Goal: Use online tool/utility: Utilize a website feature to perform a specific function

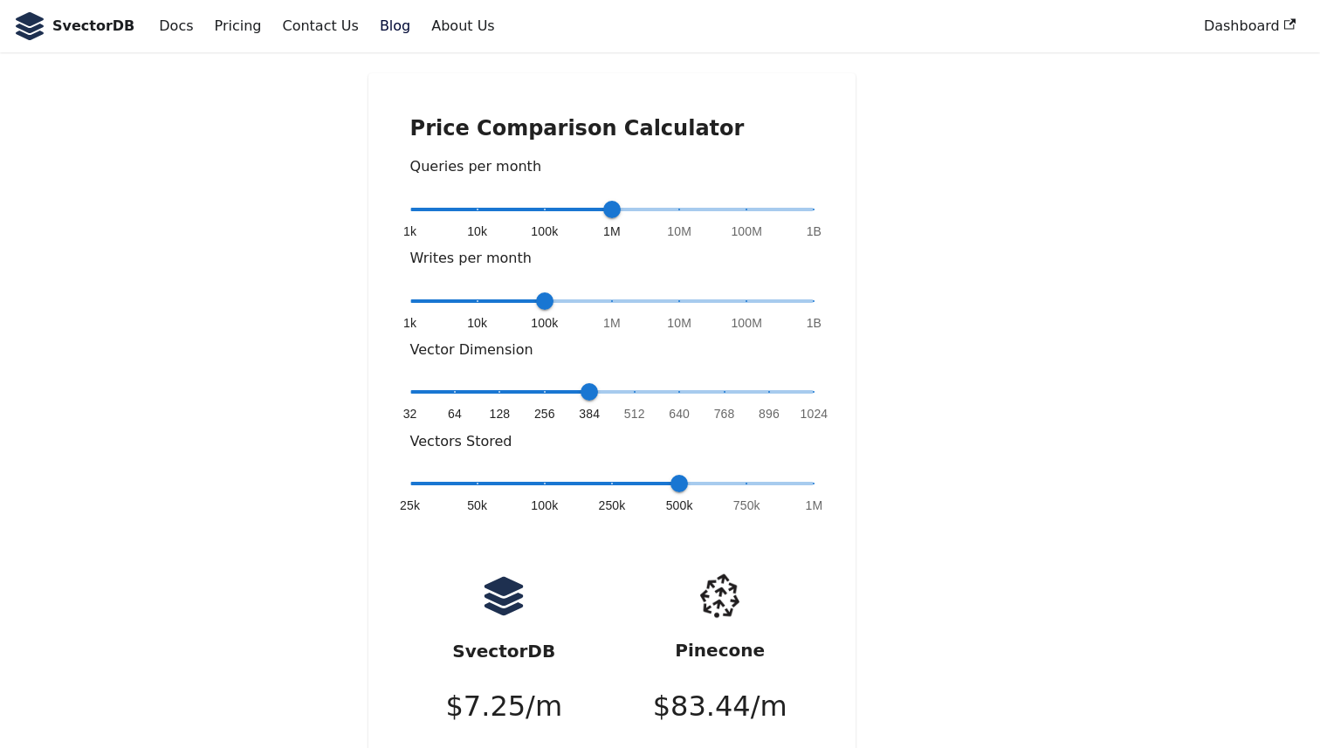
scroll to position [261, 0]
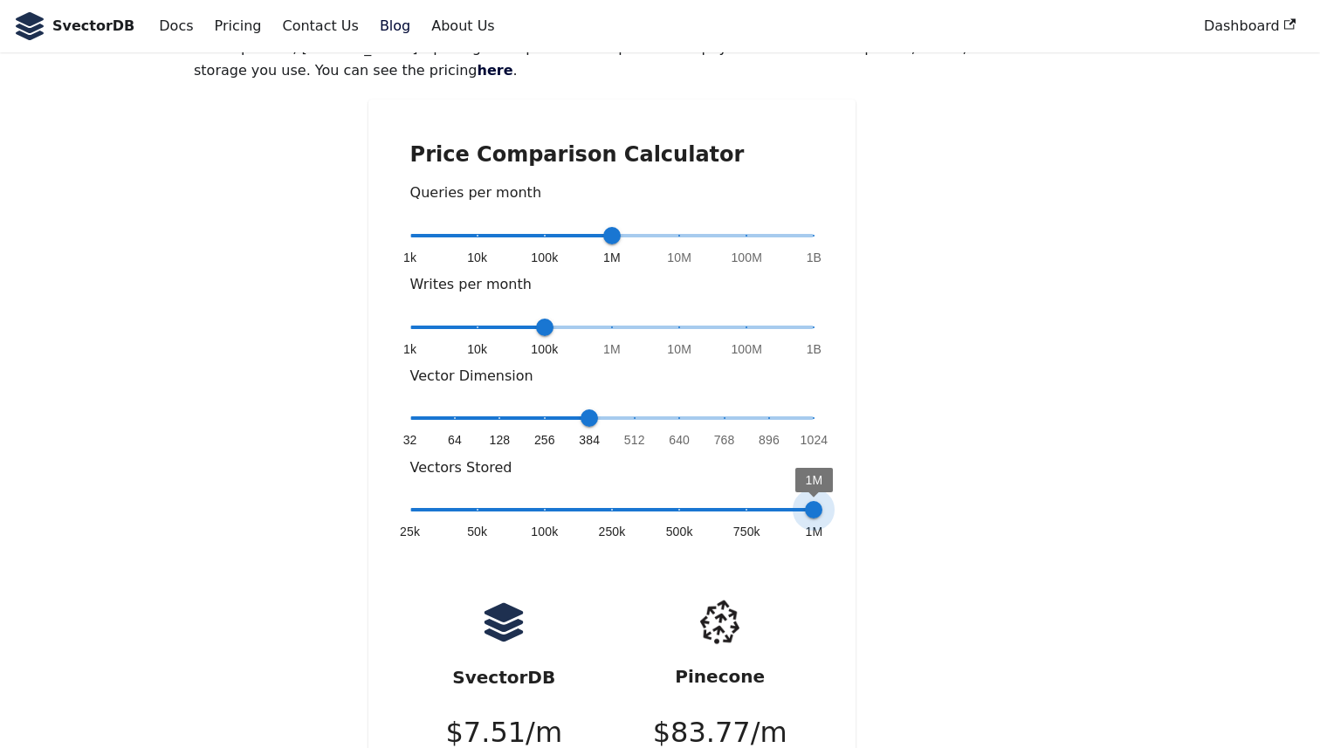
drag, startPoint x: 678, startPoint y: 453, endPoint x: 816, endPoint y: 462, distance: 139.1
click at [816, 501] on span "1M" at bounding box center [813, 509] width 17 height 17
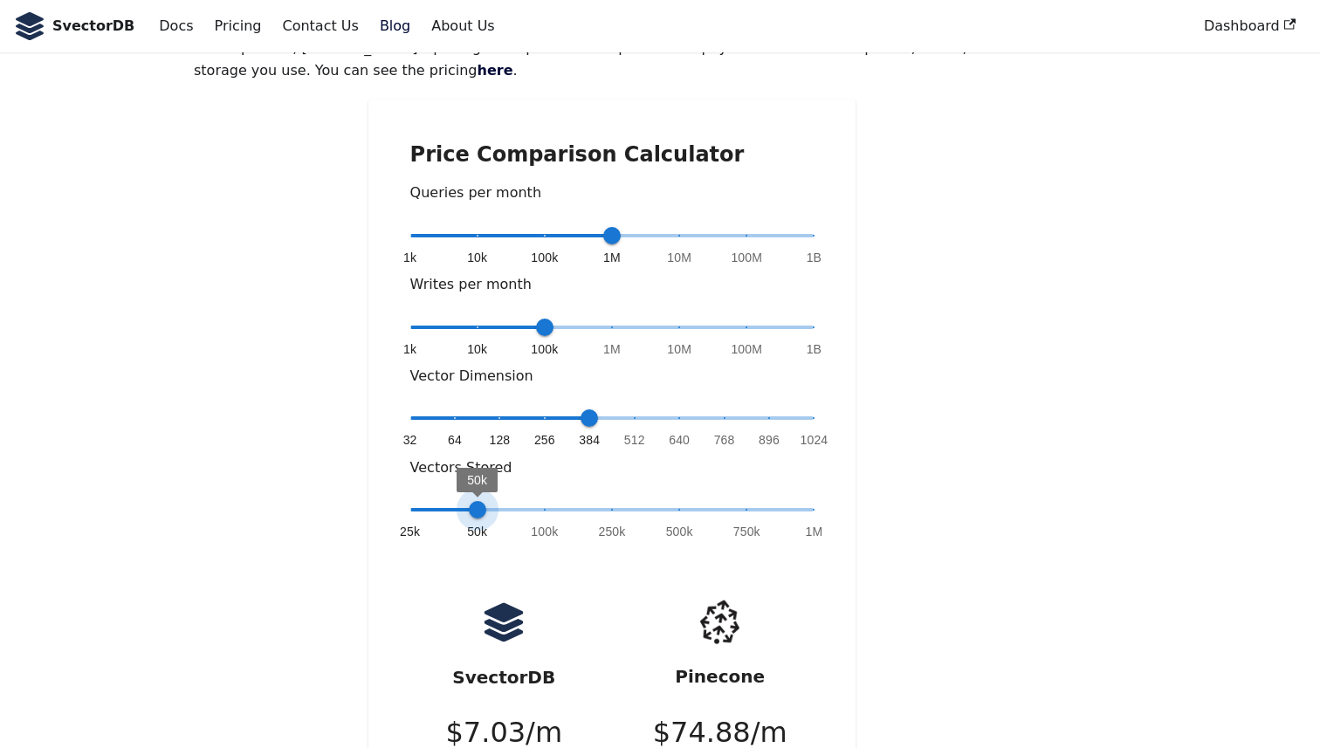
type input "*"
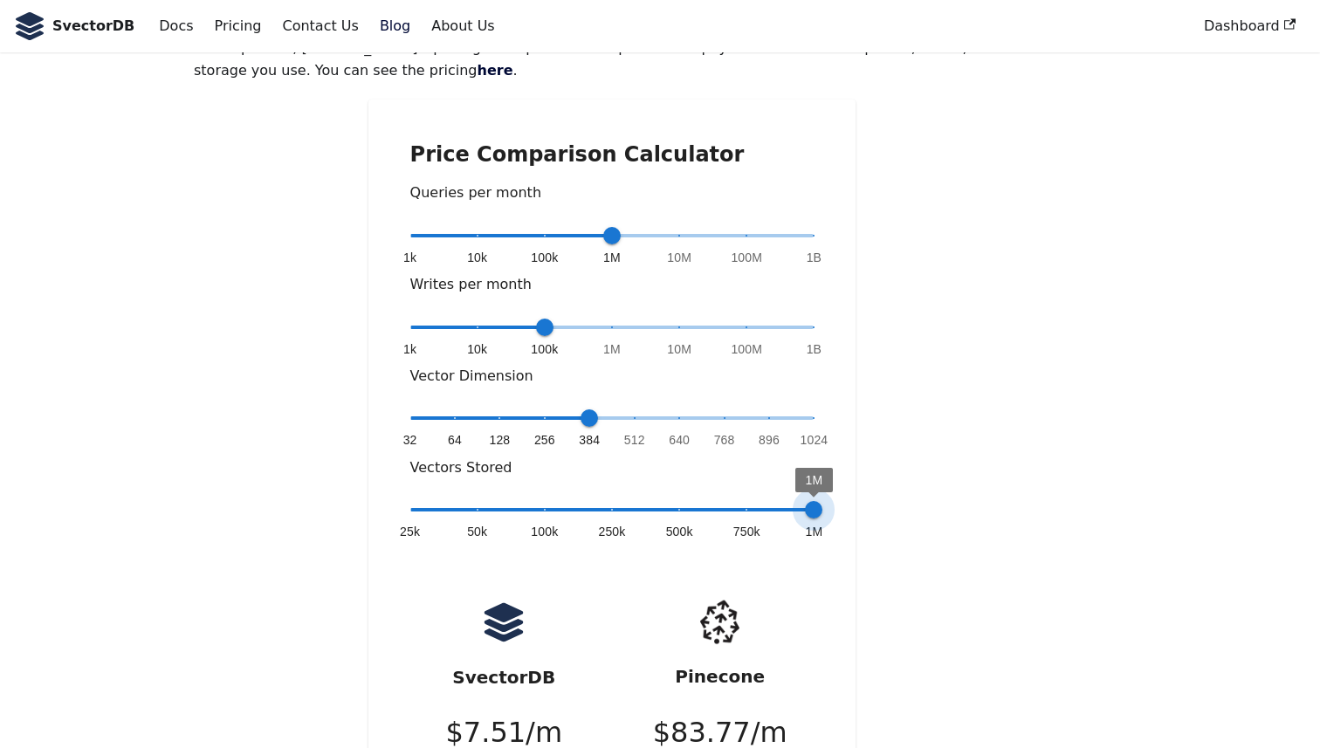
drag, startPoint x: 816, startPoint y: 446, endPoint x: 915, endPoint y: 455, distance: 99.9
click at [915, 455] on div "Price Comparison Calculator Queries per month 1k 10k 100k 1M 10M 100M 1B 1M Wri…" at bounding box center [612, 494] width 837 height 789
click at [810, 314] on span "1k 10k 100k 1M 10M 100M 1B 100k" at bounding box center [612, 327] width 404 height 26
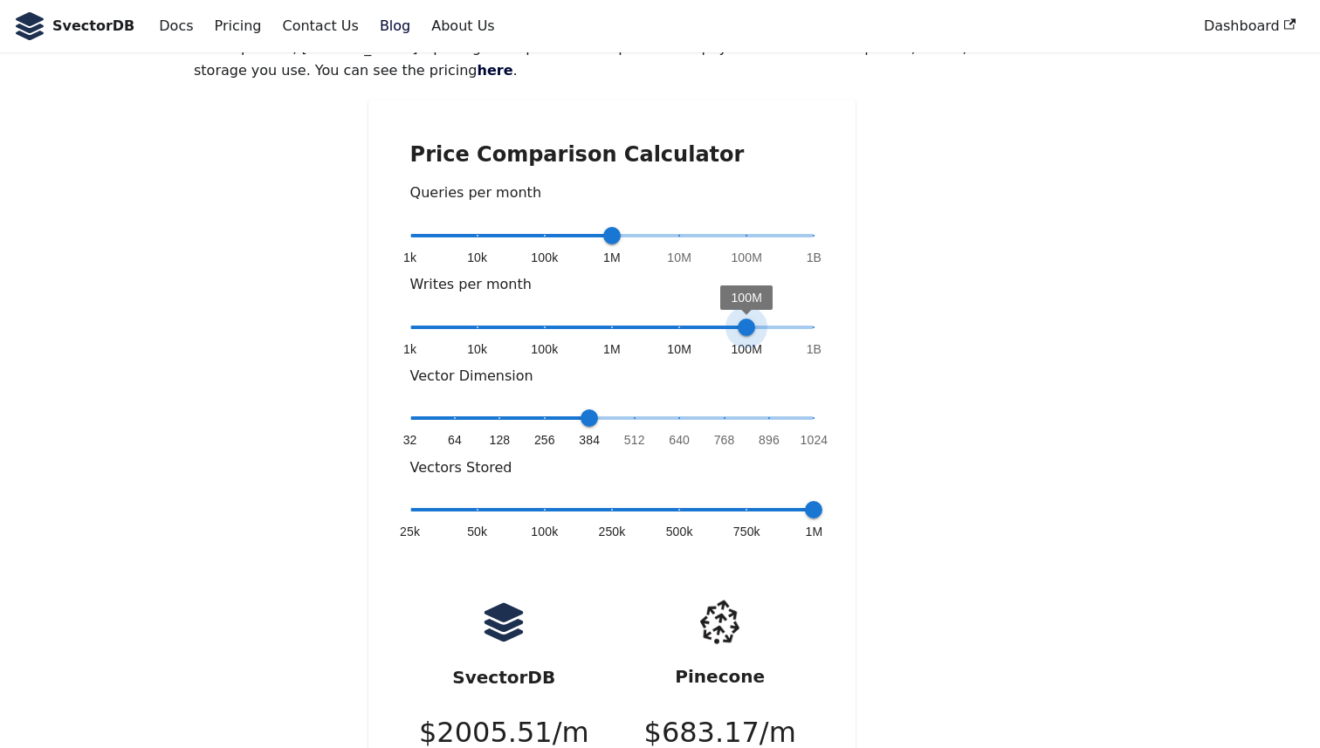
type input "*"
drag, startPoint x: 810, startPoint y: 276, endPoint x: 632, endPoint y: 287, distance: 177.6
click at [632, 314] on div "1k 10k 100k 1M 10M 100M 1B 1M" at bounding box center [612, 339] width 404 height 51
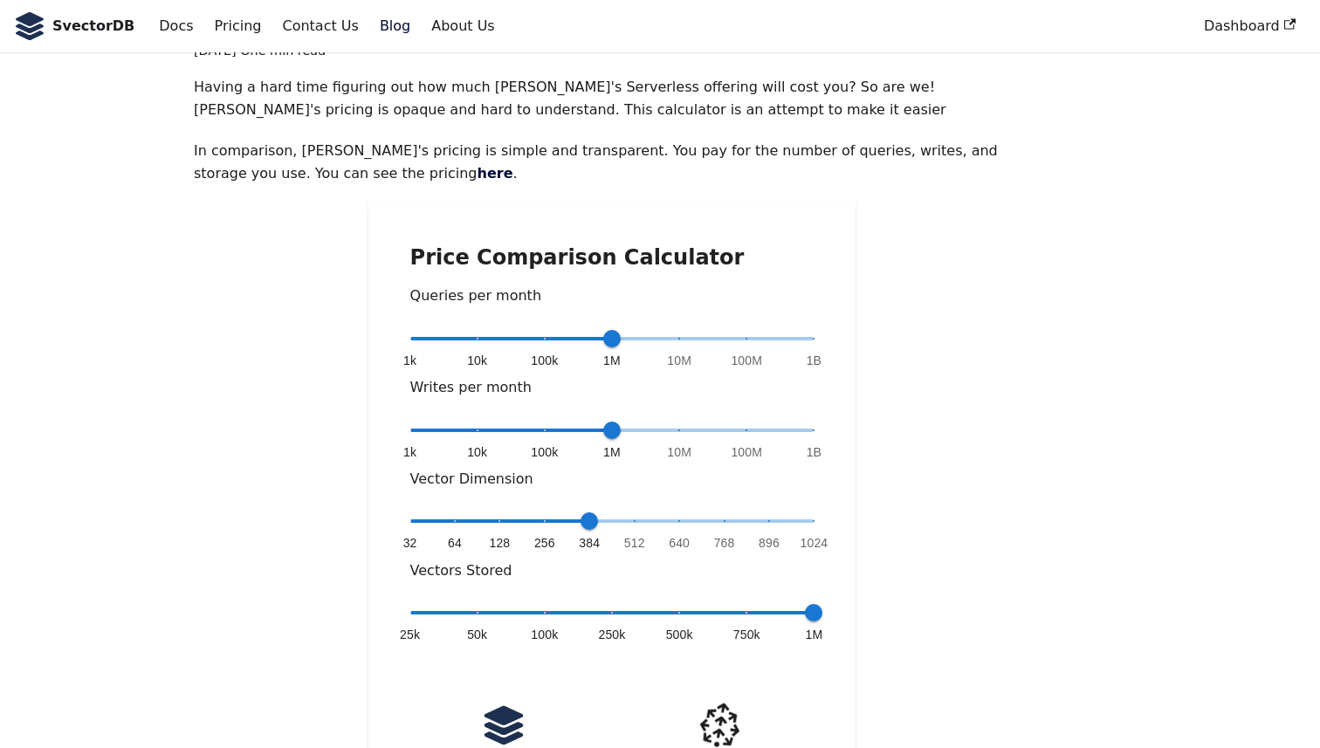
scroll to position [141, 0]
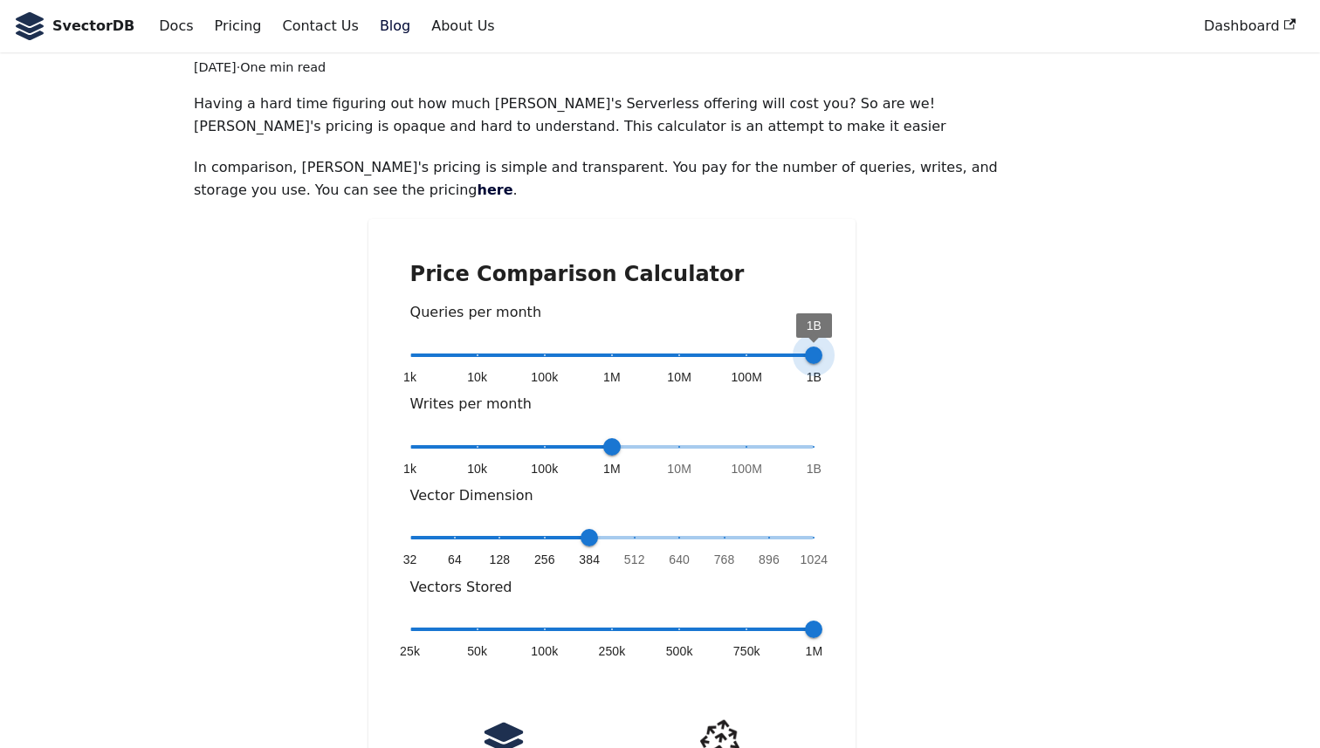
click at [810, 342] on span "1k 10k 100k 1M 10M 100M 1B 1B" at bounding box center [612, 355] width 404 height 26
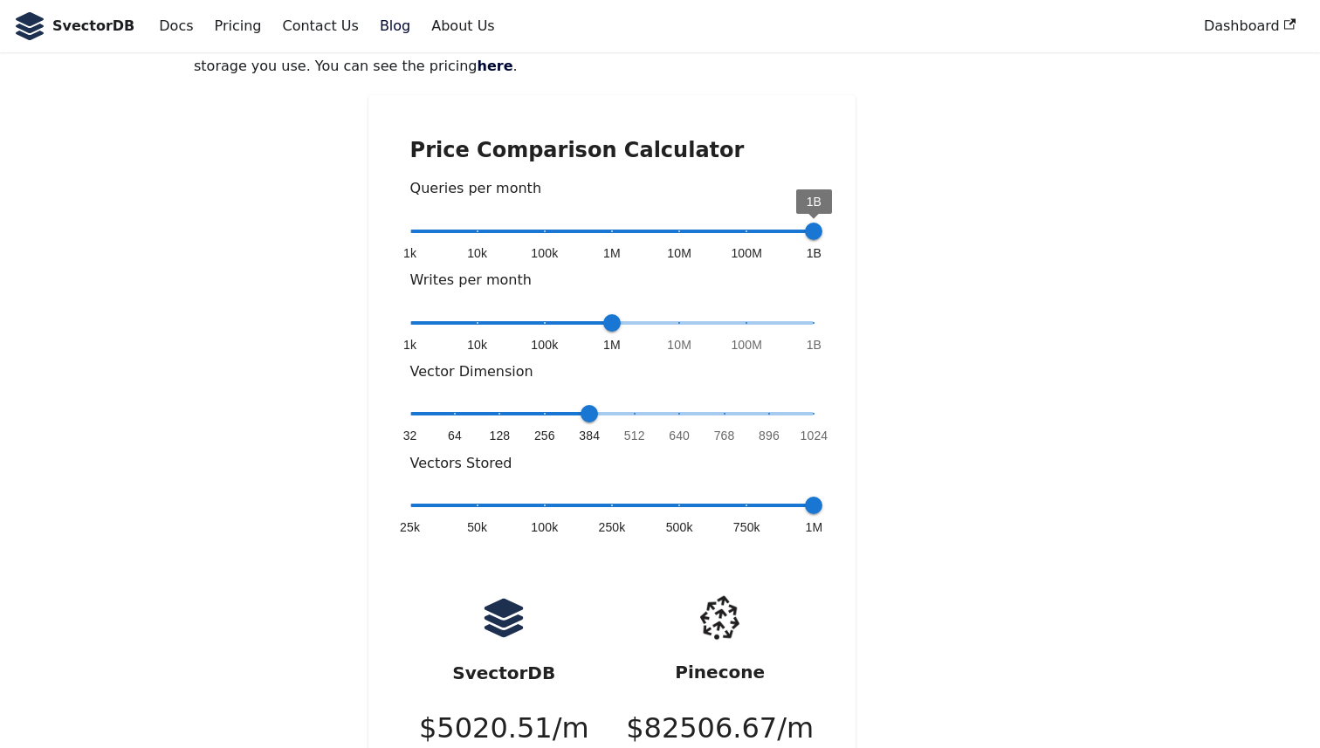
scroll to position [265, 0]
click at [562, 219] on span "1k 10k 100k 1M 10M 100M 1B 1B" at bounding box center [612, 232] width 404 height 26
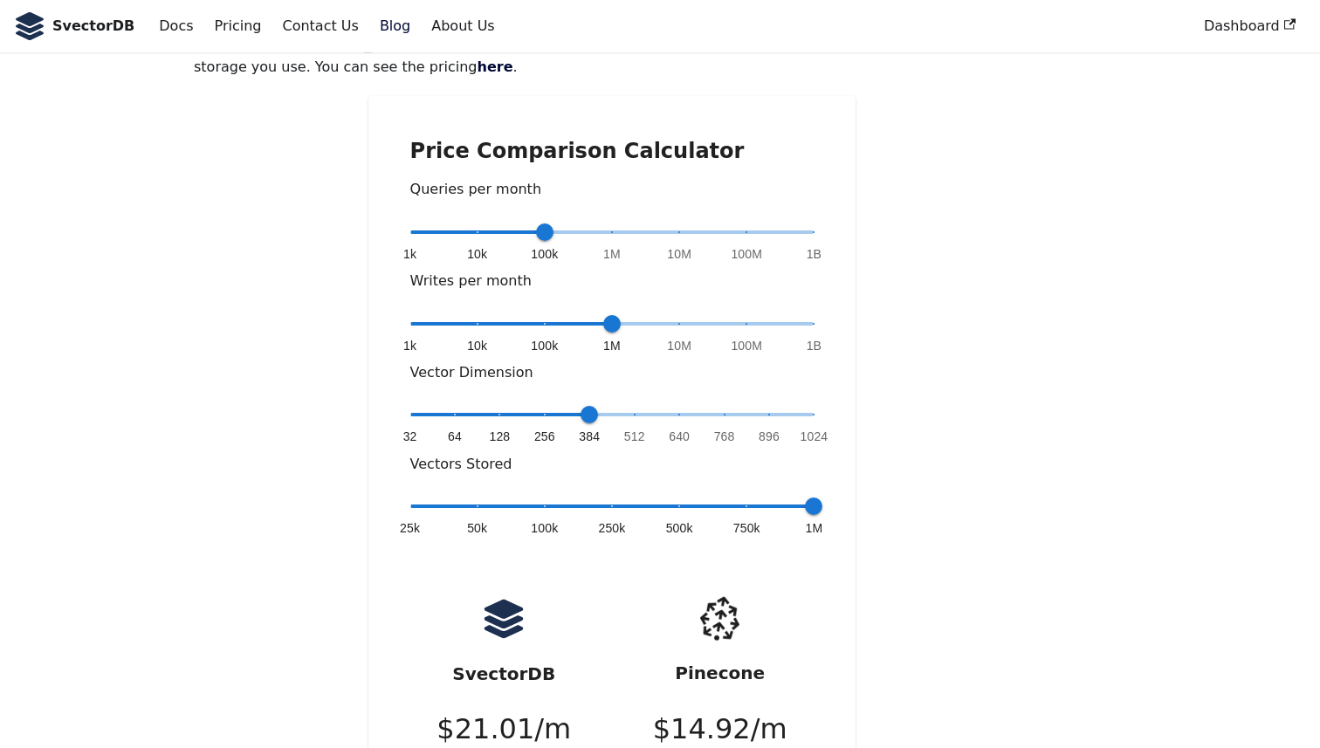
click at [596, 219] on span "1k 10k 100k 1M 10M 100M 1B 100k" at bounding box center [612, 232] width 404 height 26
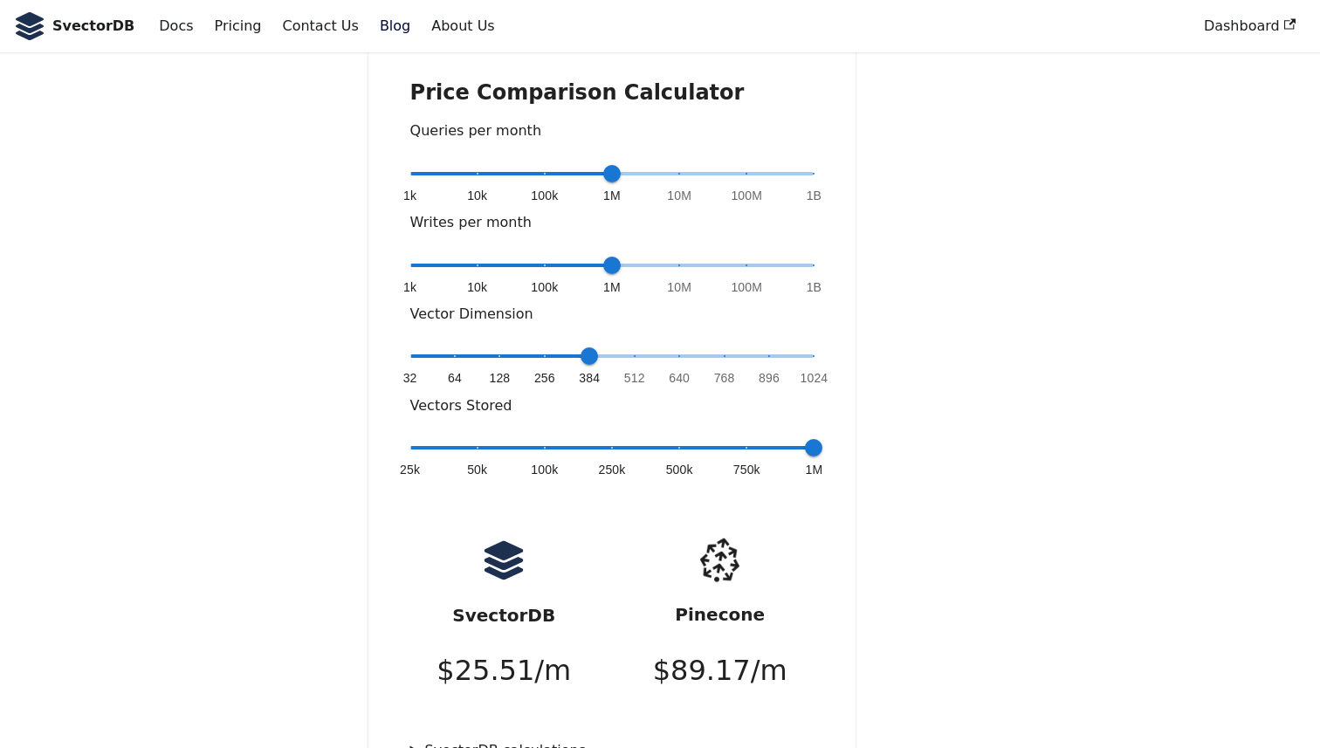
scroll to position [324, 0]
type input "*"
click at [476, 160] on span "1k 10k 100k 1M 10M 100M 1B 10k" at bounding box center [612, 173] width 404 height 26
click at [621, 251] on span "1k 10k 100k 1M 10M 100M 1B 1M" at bounding box center [612, 264] width 404 height 26
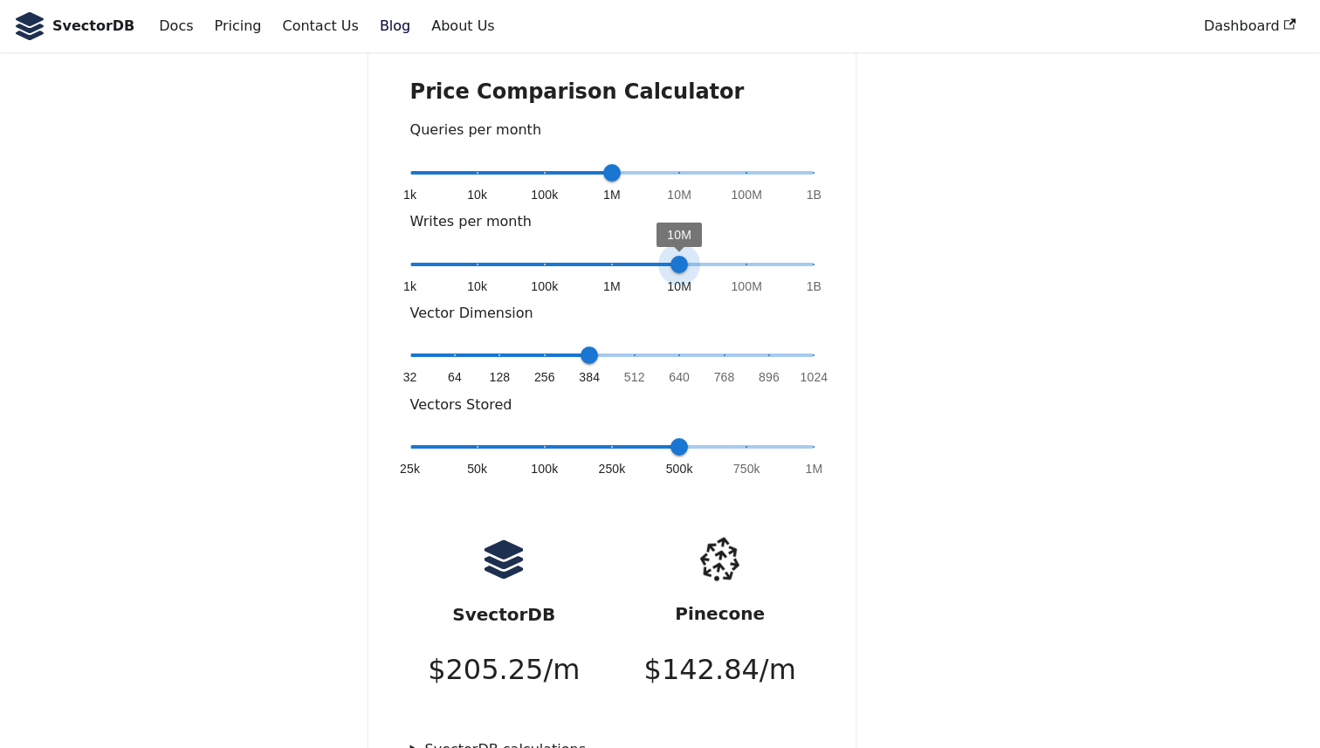
click at [702, 251] on span "1k 10k 100k 1M 10M 100M 1B 10M" at bounding box center [612, 264] width 404 height 26
click at [608, 251] on span "1k 10k 100k 1M 10M 100M 1B 1M" at bounding box center [612, 264] width 404 height 26
type input "*"
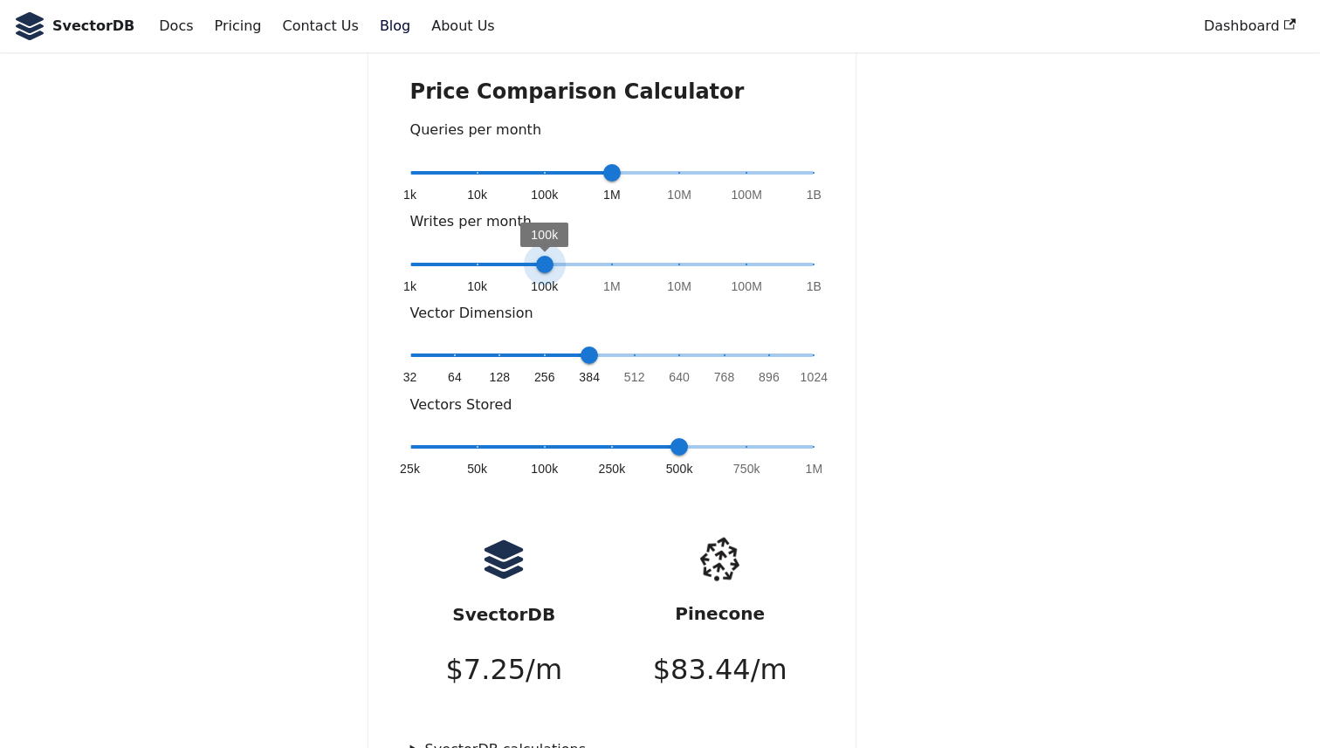
click at [539, 251] on span "1k 10k 100k 1M 10M 100M 1B 100k" at bounding box center [612, 264] width 404 height 26
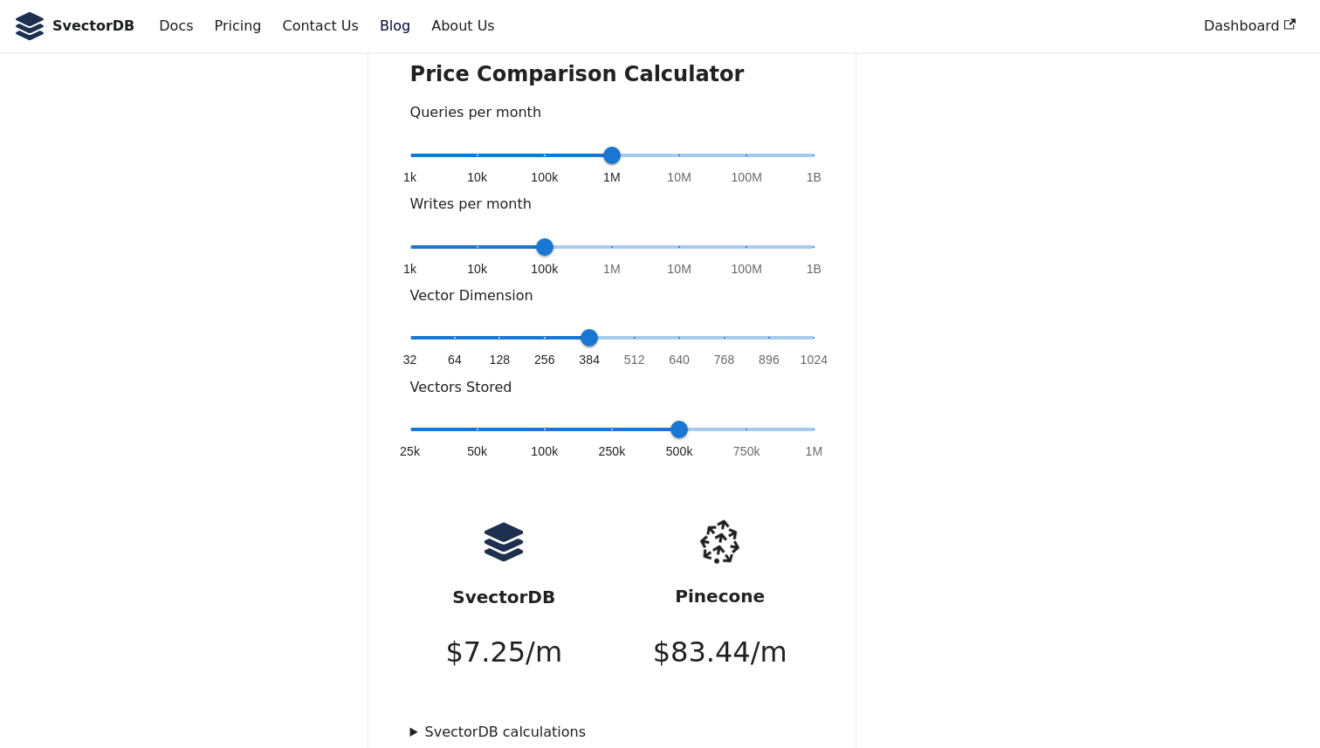
scroll to position [342, 0]
type input "*"
drag, startPoint x: 587, startPoint y: 280, endPoint x: 637, endPoint y: 279, distance: 50.7
click at [637, 328] on span "512" at bounding box center [634, 336] width 17 height 17
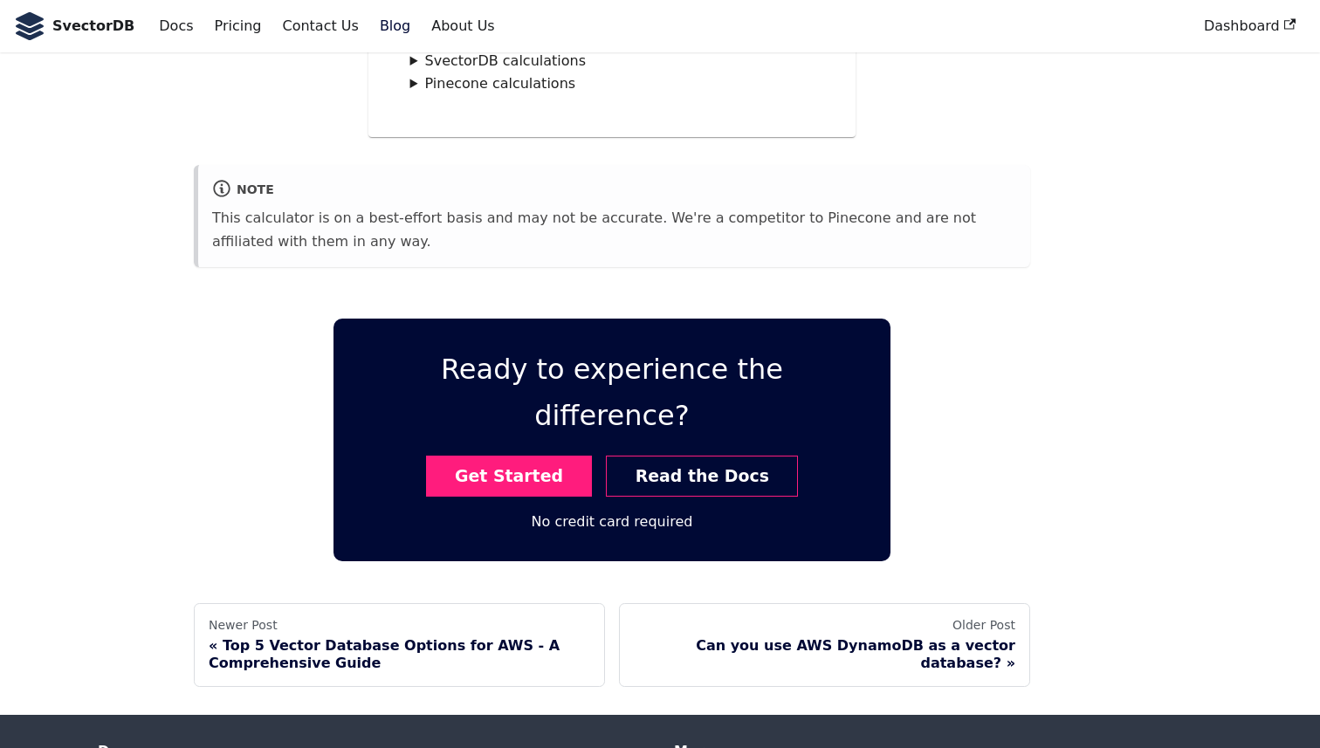
scroll to position [1089, 0]
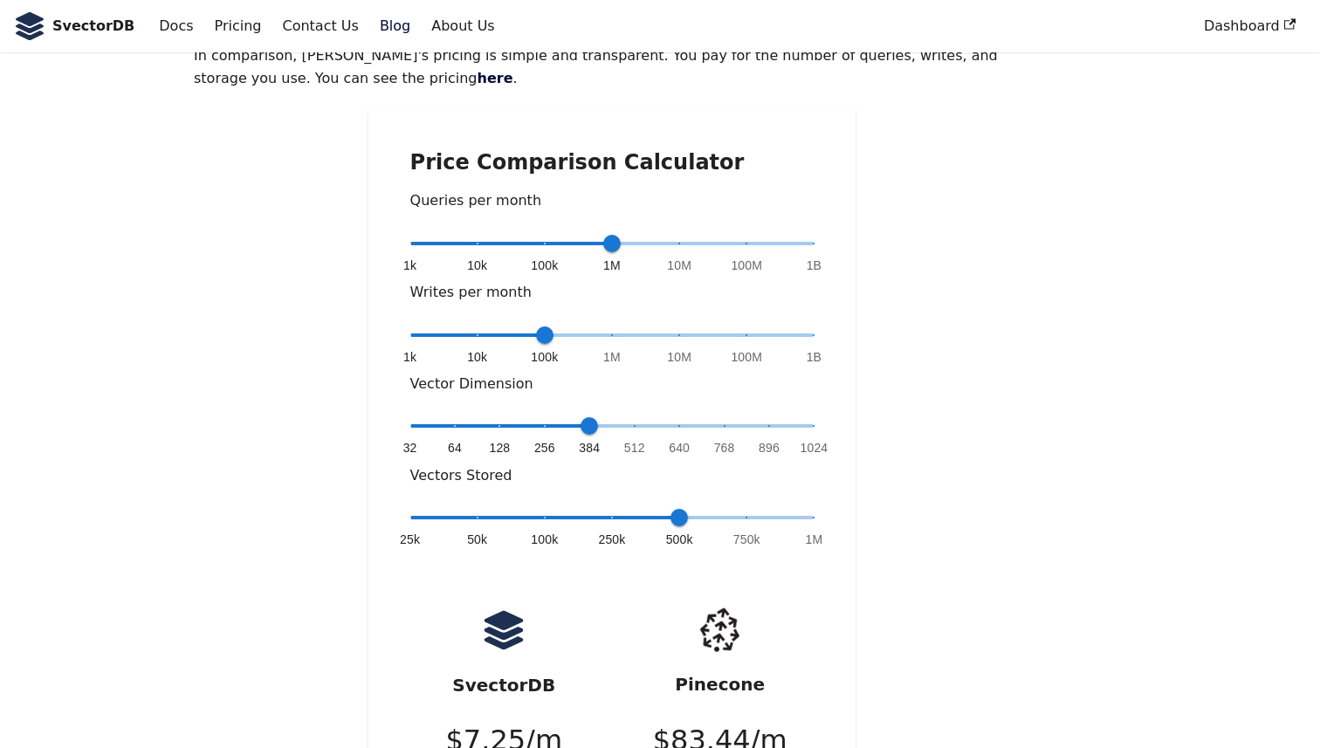
scroll to position [260, 0]
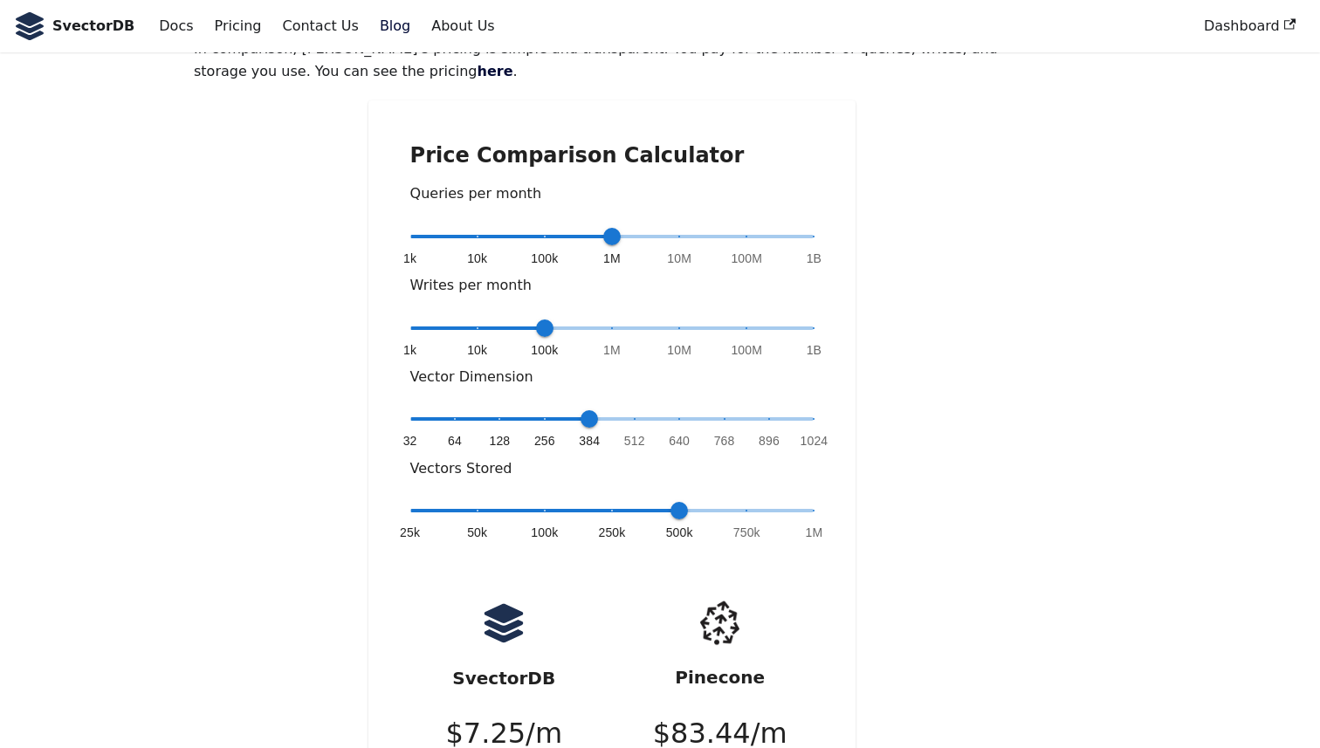
click at [692, 224] on span "1k 10k 100k 1M 10M 100M 1B 1M" at bounding box center [612, 237] width 404 height 26
type input "*"
click at [616, 224] on span "1k 10k 100k 1M 10M 100M 1B 10M" at bounding box center [612, 237] width 404 height 26
type input "*"
click at [811, 498] on span "25k 50k 100k 250k 500k 750k 1M 1M" at bounding box center [612, 511] width 404 height 26
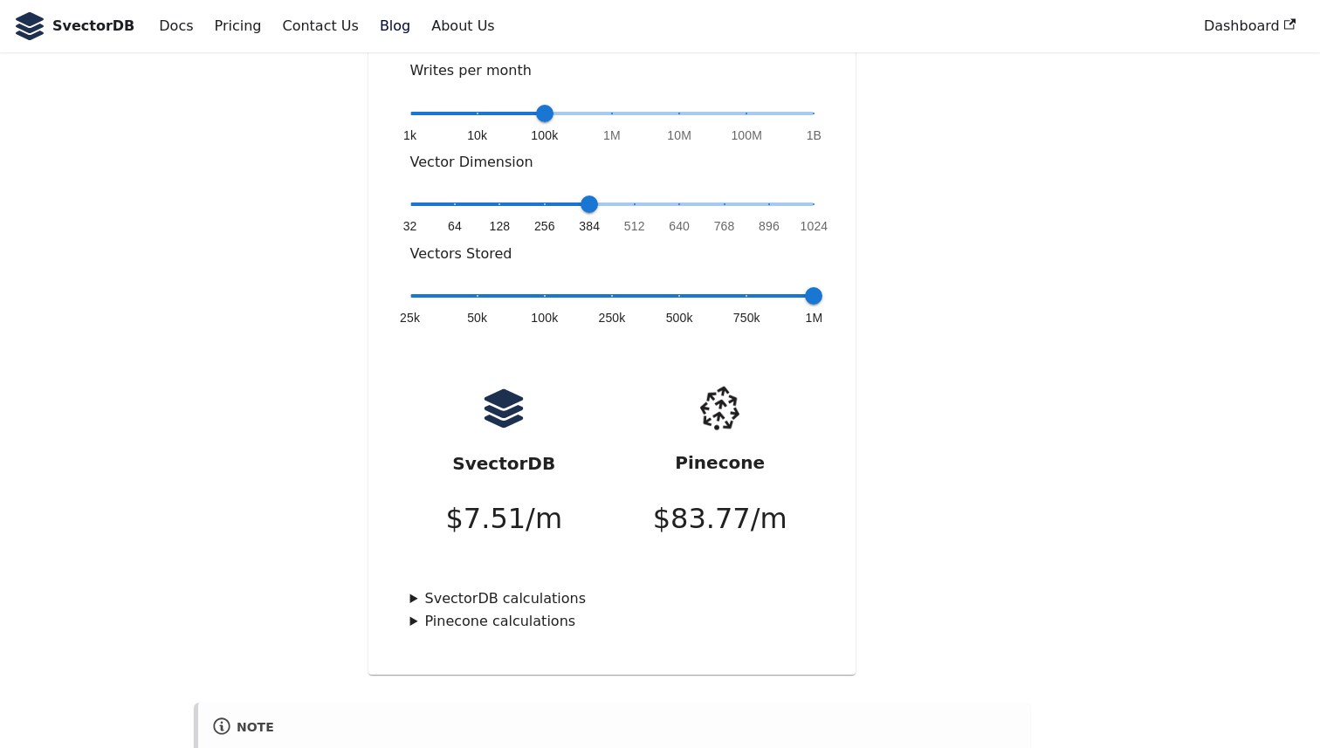
scroll to position [474, 0]
click at [409, 545] on div "Price Comparison Calculator Queries per month 1k 10k 100k 1M 10M 100M 1B 1M Wri…" at bounding box center [613, 280] width 488 height 789
click at [415, 589] on summary "SvectorDB calculations" at bounding box center [612, 600] width 404 height 23
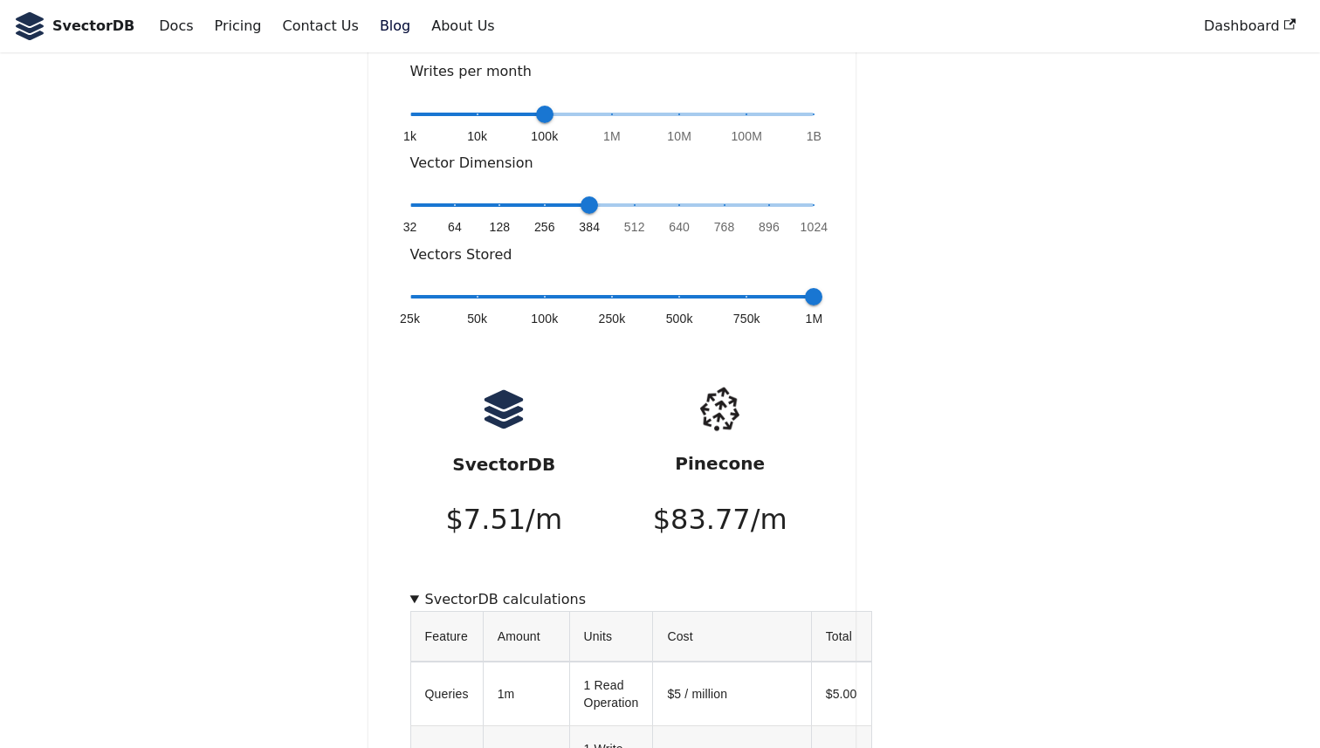
click at [415, 589] on summary "SvectorDB calculations" at bounding box center [612, 600] width 404 height 23
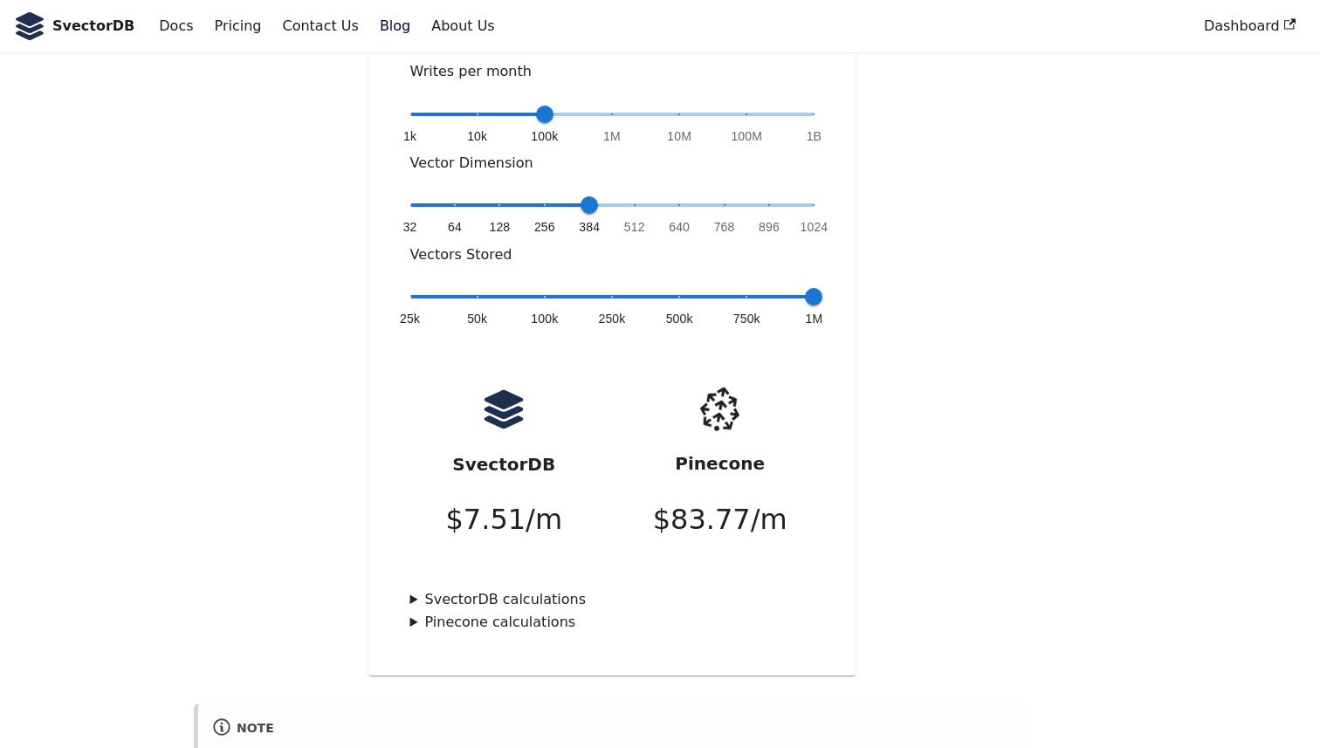
click at [415, 589] on summary "SvectorDB calculations" at bounding box center [612, 600] width 404 height 23
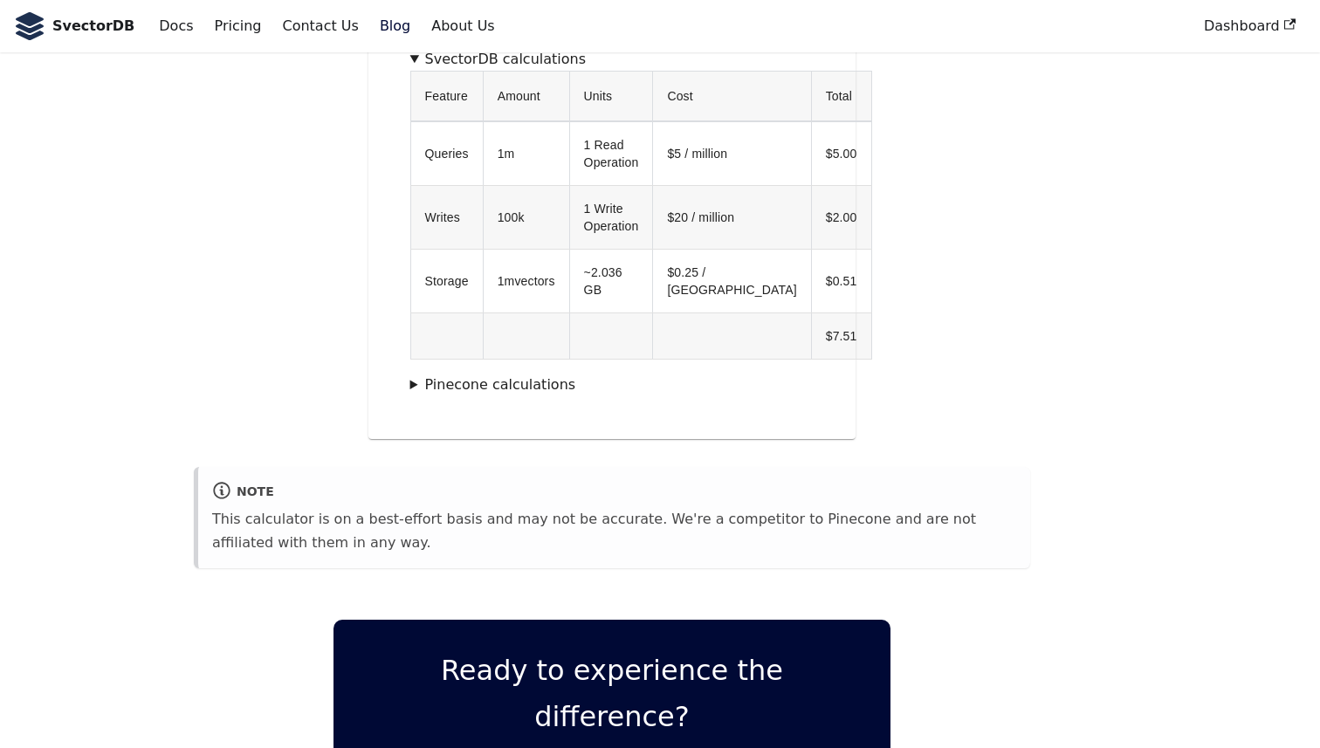
scroll to position [1017, 0]
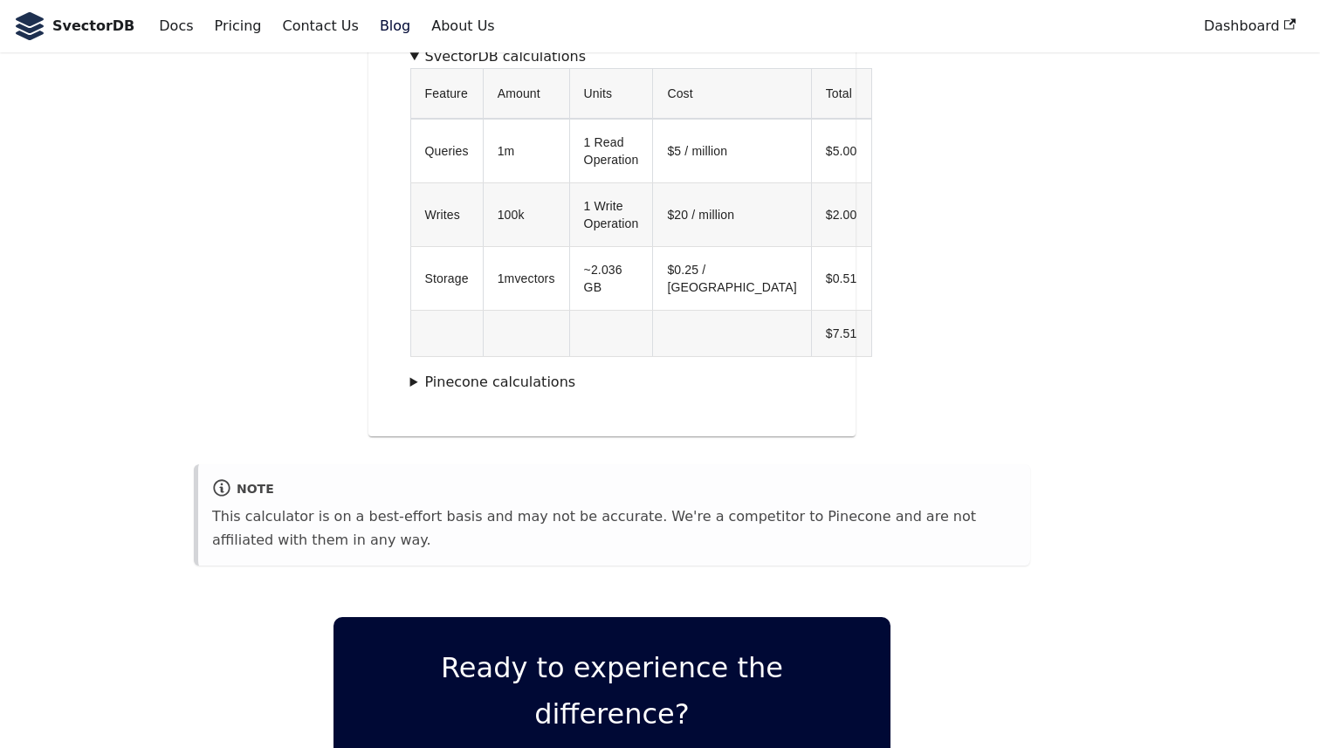
click at [415, 371] on summary "Pinecone calculations" at bounding box center [612, 382] width 404 height 23
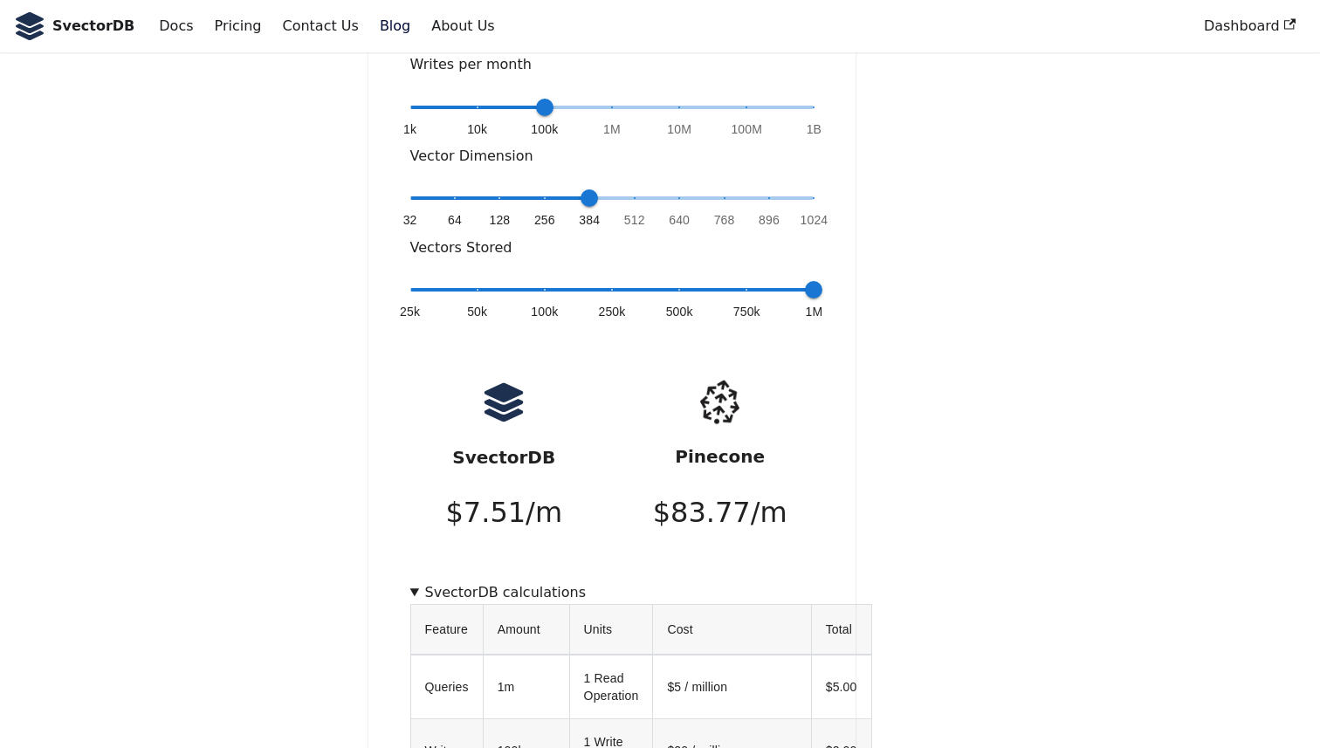
scroll to position [477, 0]
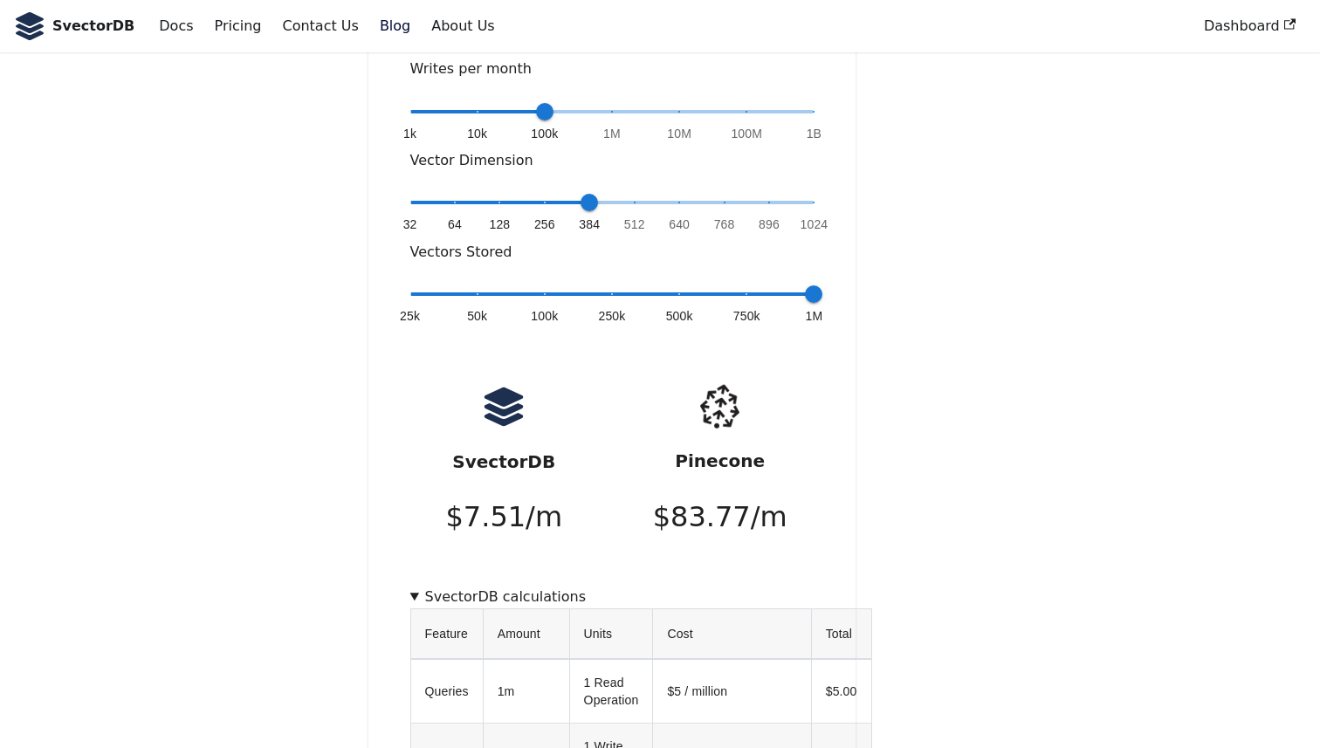
click at [814, 154] on div "Price Comparison Calculator Queries per month 1k 10k 100k 1M 10M 100M 1B 1M Wri…" at bounding box center [613, 613] width 488 height 1459
type input "*"
click at [805, 189] on span "32 64 128 256 384 512 640 768 896 1024 384" at bounding box center [612, 202] width 404 height 26
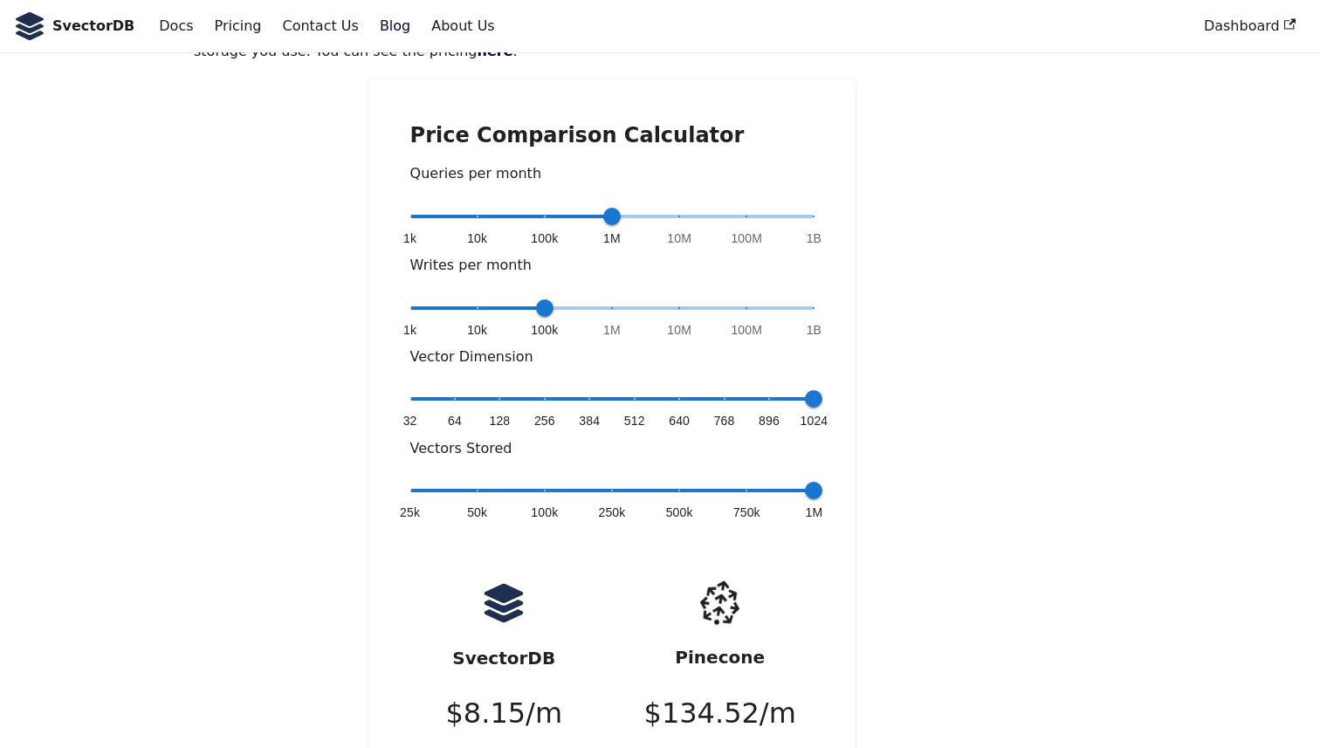
scroll to position [272, 0]
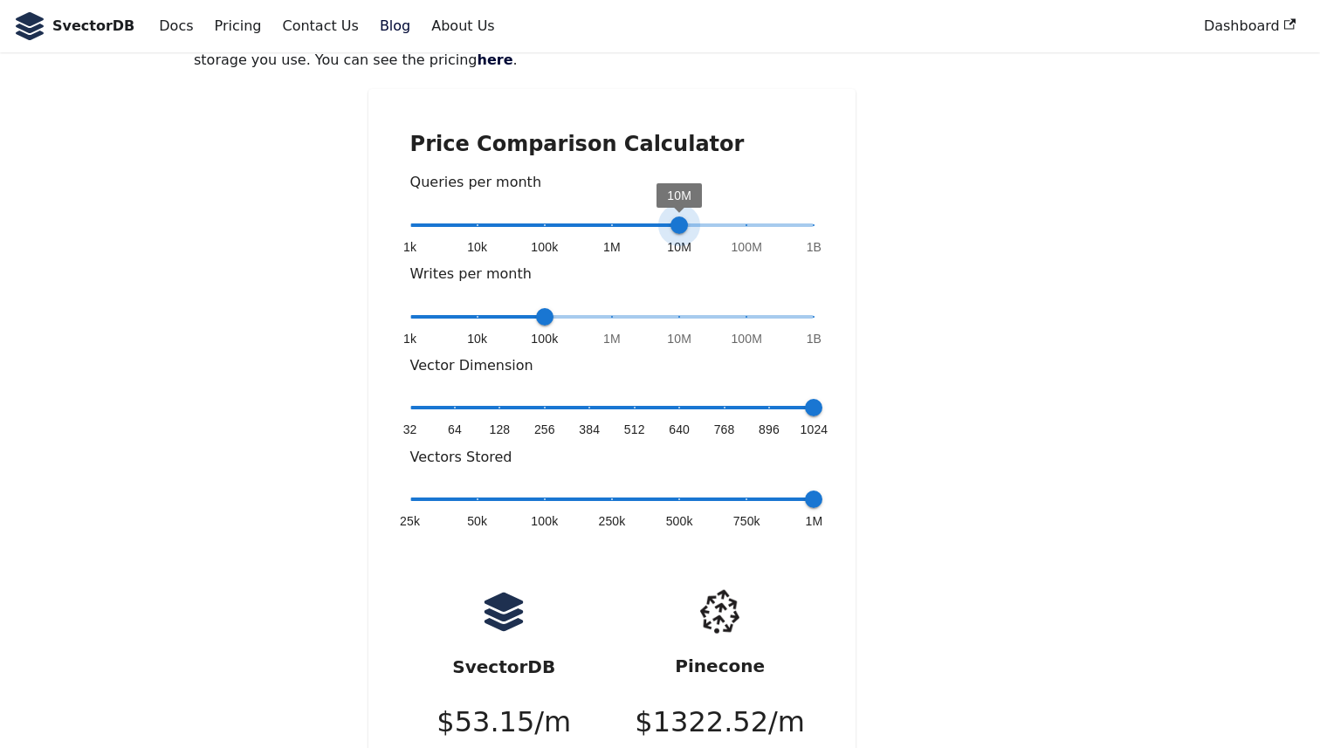
click at [678, 212] on span "1k 10k 100k 1M 10M 100M 1B 10M" at bounding box center [612, 225] width 404 height 26
click at [751, 212] on span "1k 10k 100k 1M 10M 100M 1B 100M" at bounding box center [612, 225] width 404 height 26
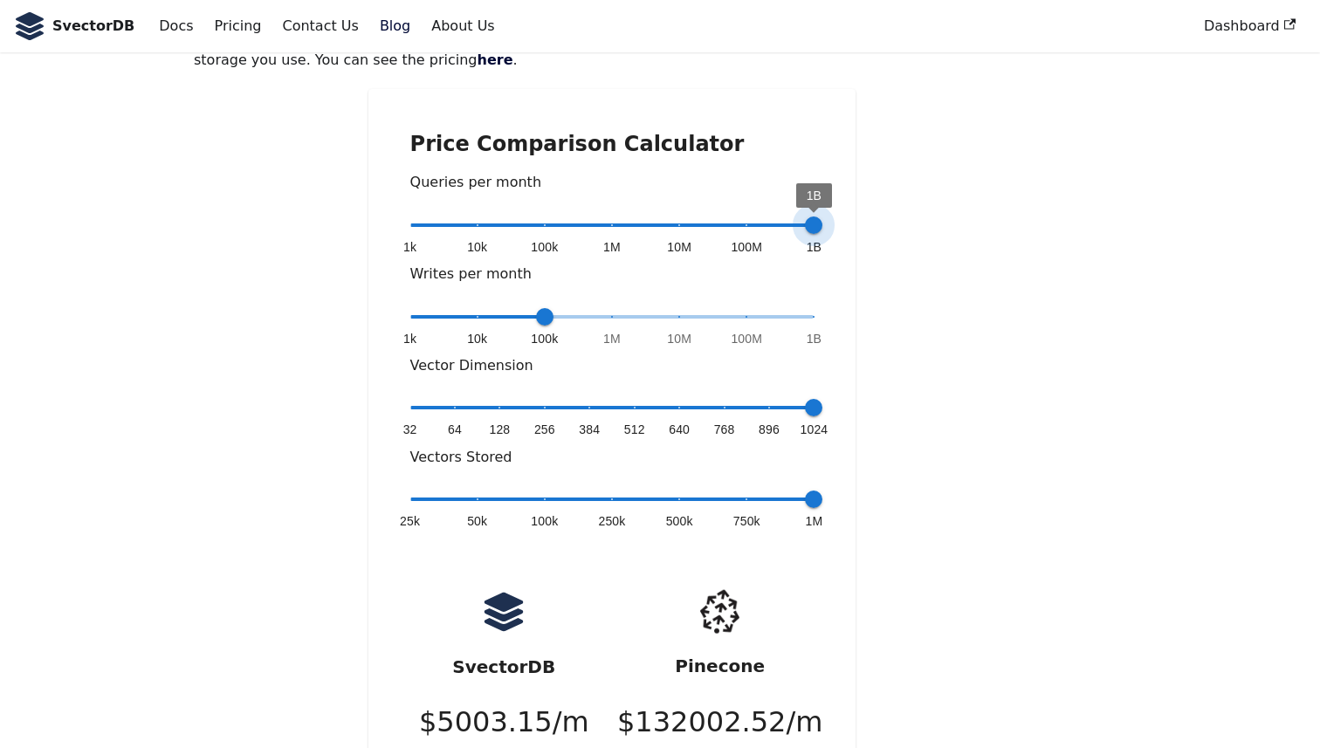
click at [810, 212] on span "1k 10k 100k 1M 10M 100M 1B 1B" at bounding box center [612, 225] width 404 height 26
click at [741, 212] on span "1k 10k 100k 1M 10M 100M 1B 100M" at bounding box center [612, 225] width 404 height 26
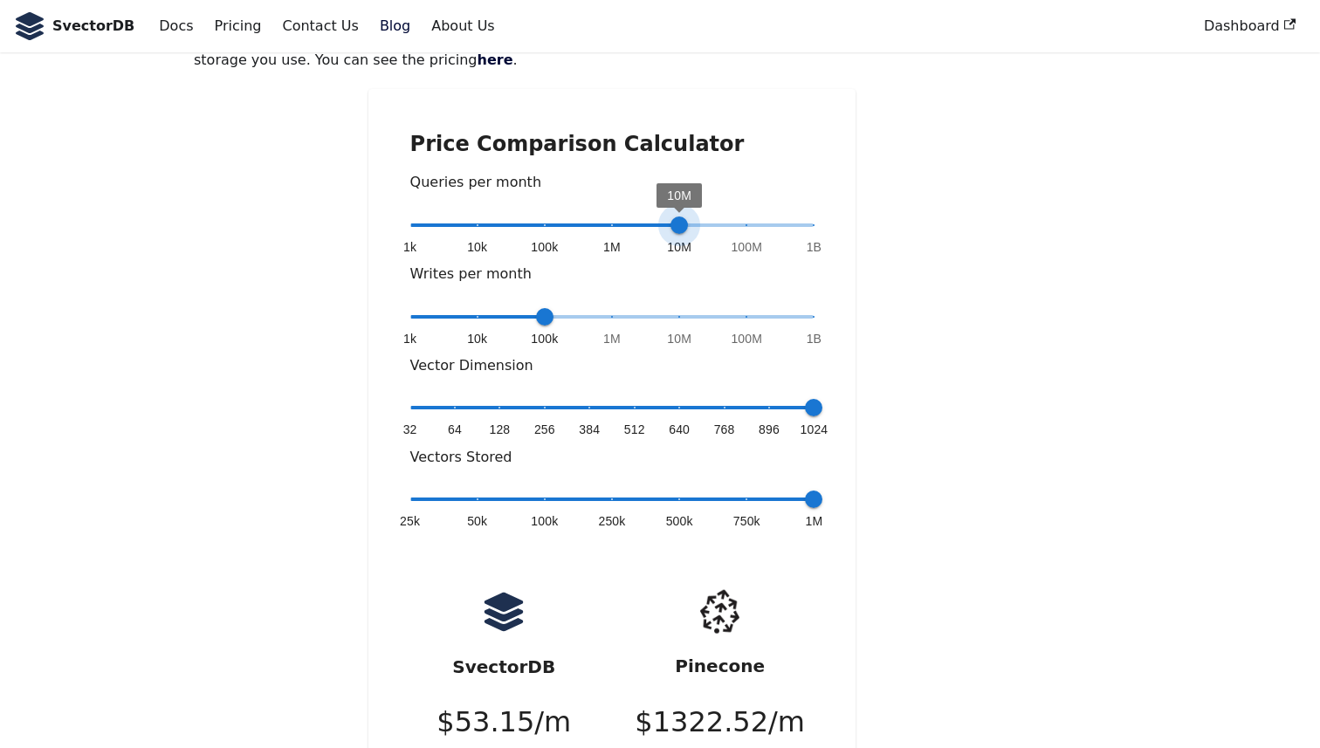
click at [687, 212] on span "1k 10k 100k 1M 10M 100M 1B 10M" at bounding box center [612, 225] width 404 height 26
type input "*"
click at [616, 212] on span "1k 10k 100k 1M 10M 100M 1B 1M" at bounding box center [612, 225] width 404 height 26
click at [613, 304] on span "1k 10k 100k 1M 10M 100M 1B 1M" at bounding box center [612, 317] width 404 height 26
click at [670, 304] on span "1k 10k 100k 1M 10M 100M 1B 1M" at bounding box center [612, 317] width 404 height 26
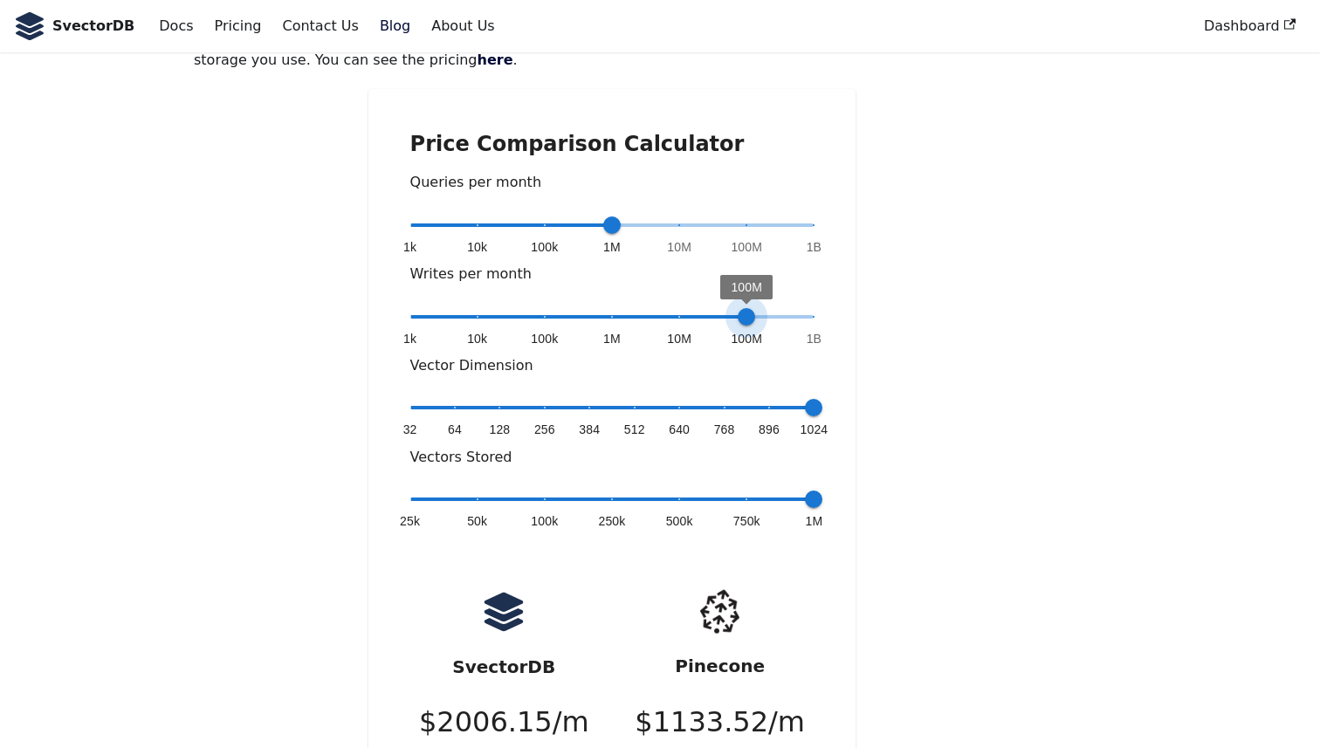
click at [735, 304] on span "1k 10k 100k 1M 10M 100M 1B 100M" at bounding box center [612, 317] width 404 height 26
click at [677, 304] on span "1k 10k 100k 1M 10M 100M 1B 10M" at bounding box center [612, 317] width 404 height 26
type input "*"
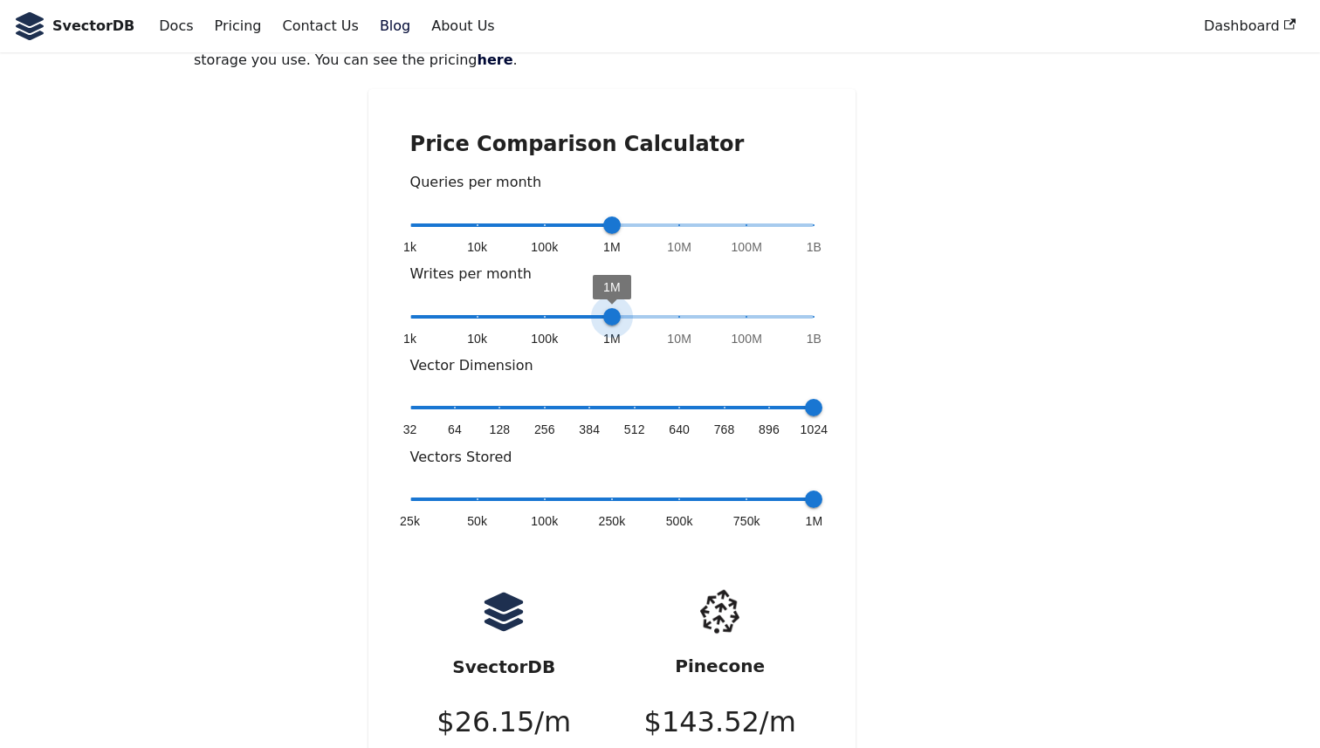
click at [621, 304] on span "1k 10k 100k 1M 10M 100M 1B 1M" at bounding box center [612, 317] width 404 height 26
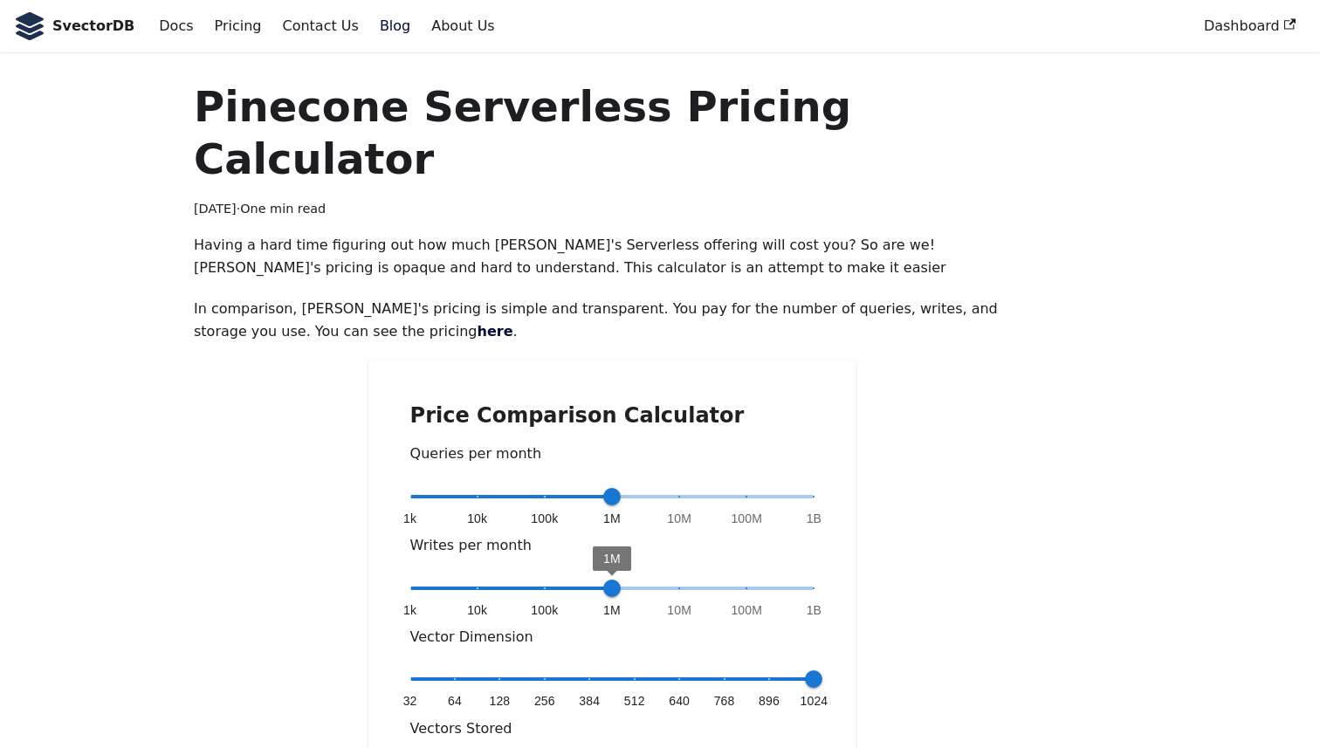
scroll to position [10, 0]
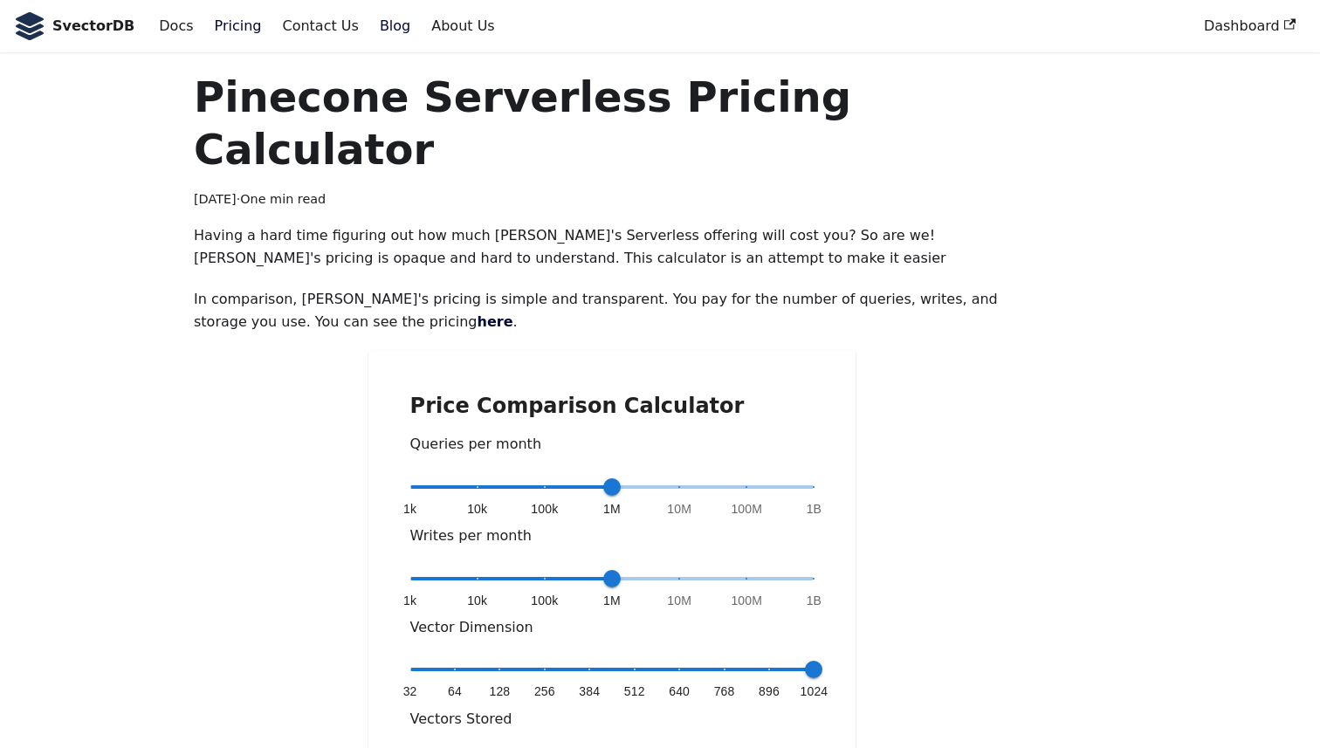
click at [219, 32] on link "Pricing" at bounding box center [238, 26] width 68 height 30
